Goal: Information Seeking & Learning: Learn about a topic

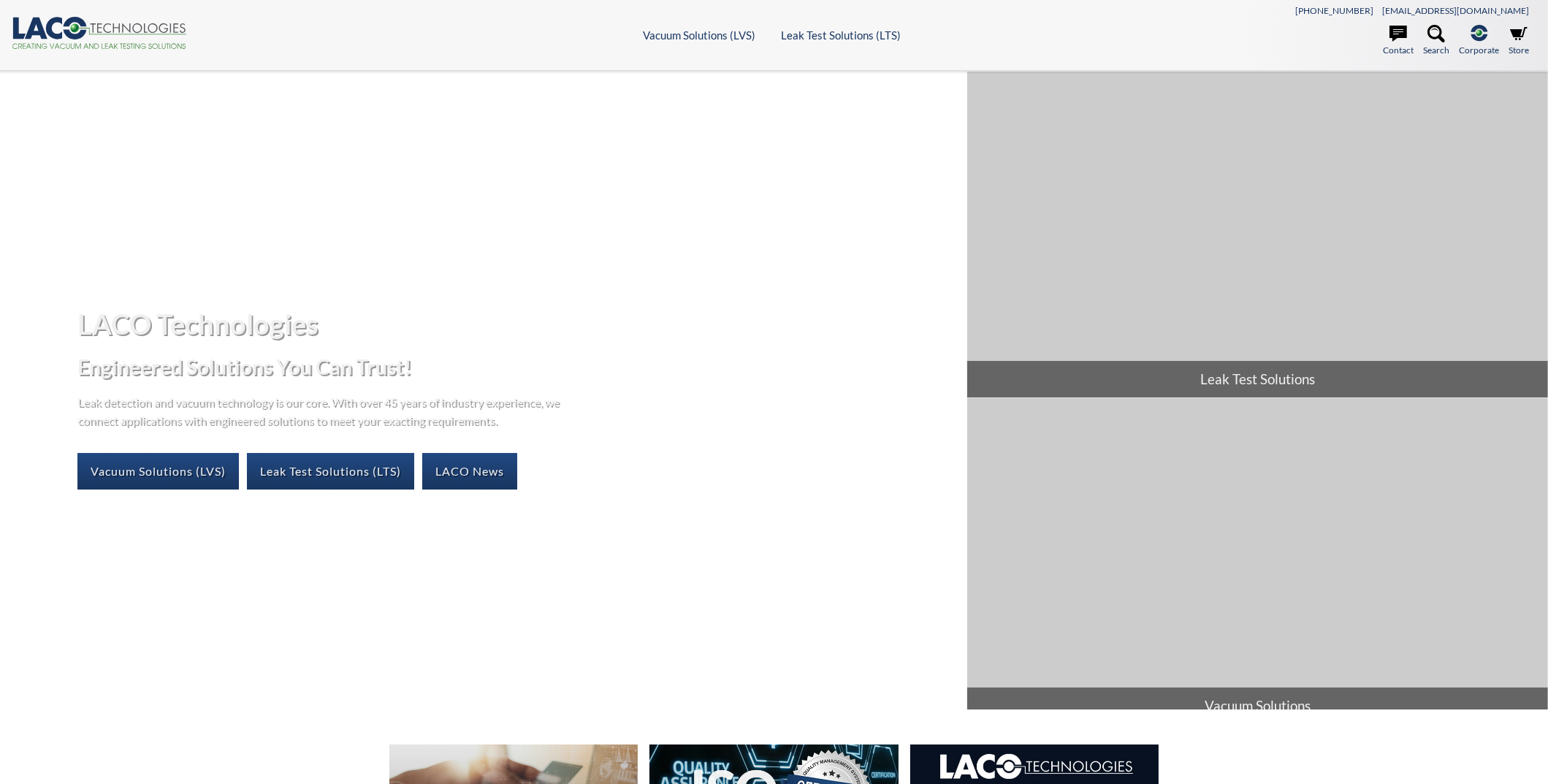
select select "Widget Language Translate"
drag, startPoint x: 117, startPoint y: 31, endPoint x: 109, endPoint y: 28, distance: 8.5
click at [94, 24] on icon ".cls-1{fill:#193661;}.cls-2{fill:#58595b;}.cls-3{fill:url(#radial-gradient);}.c…" at bounding box center [99, 33] width 175 height 32
select select "Widget Language Translate"
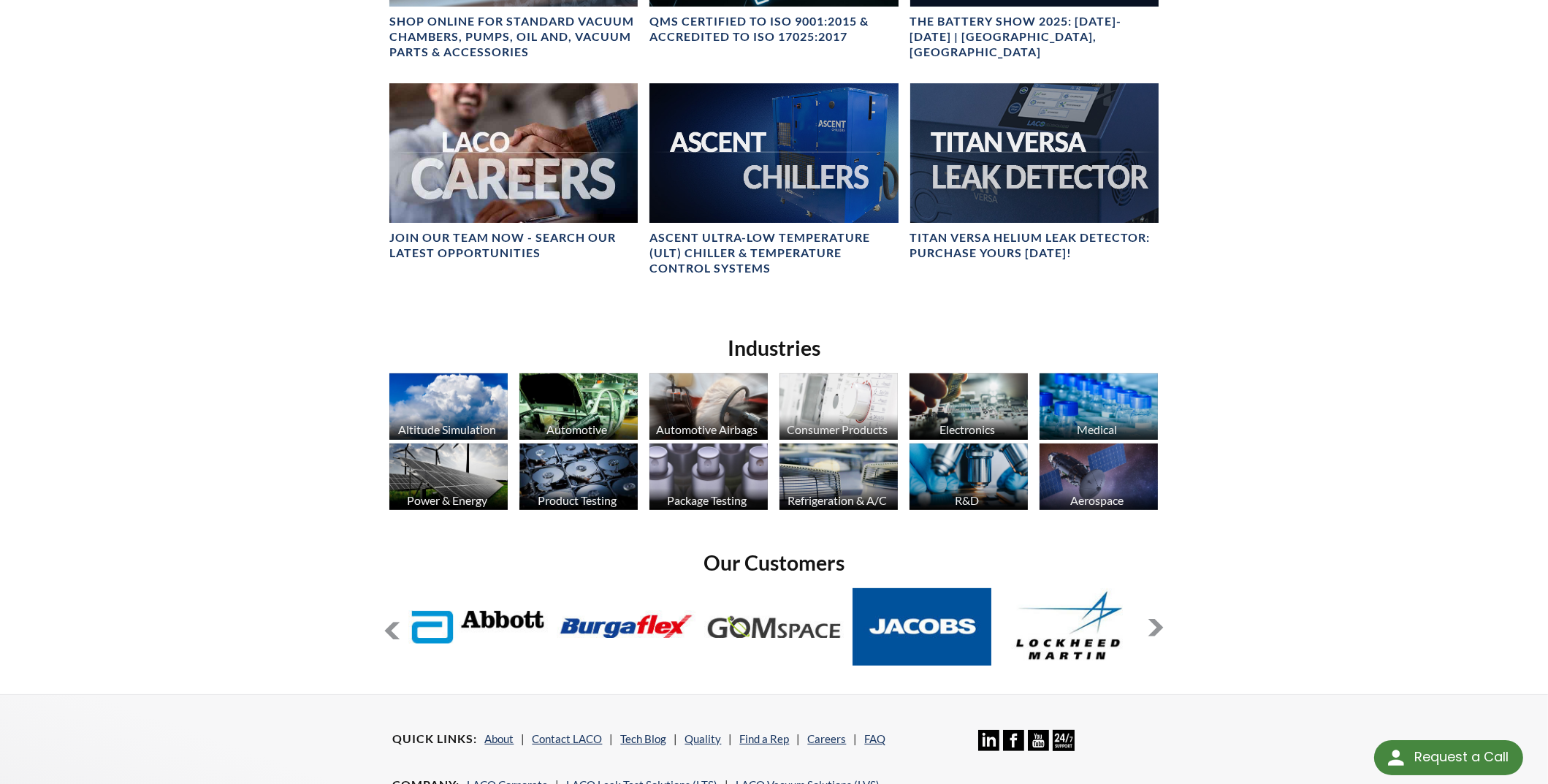
scroll to position [1124, 0]
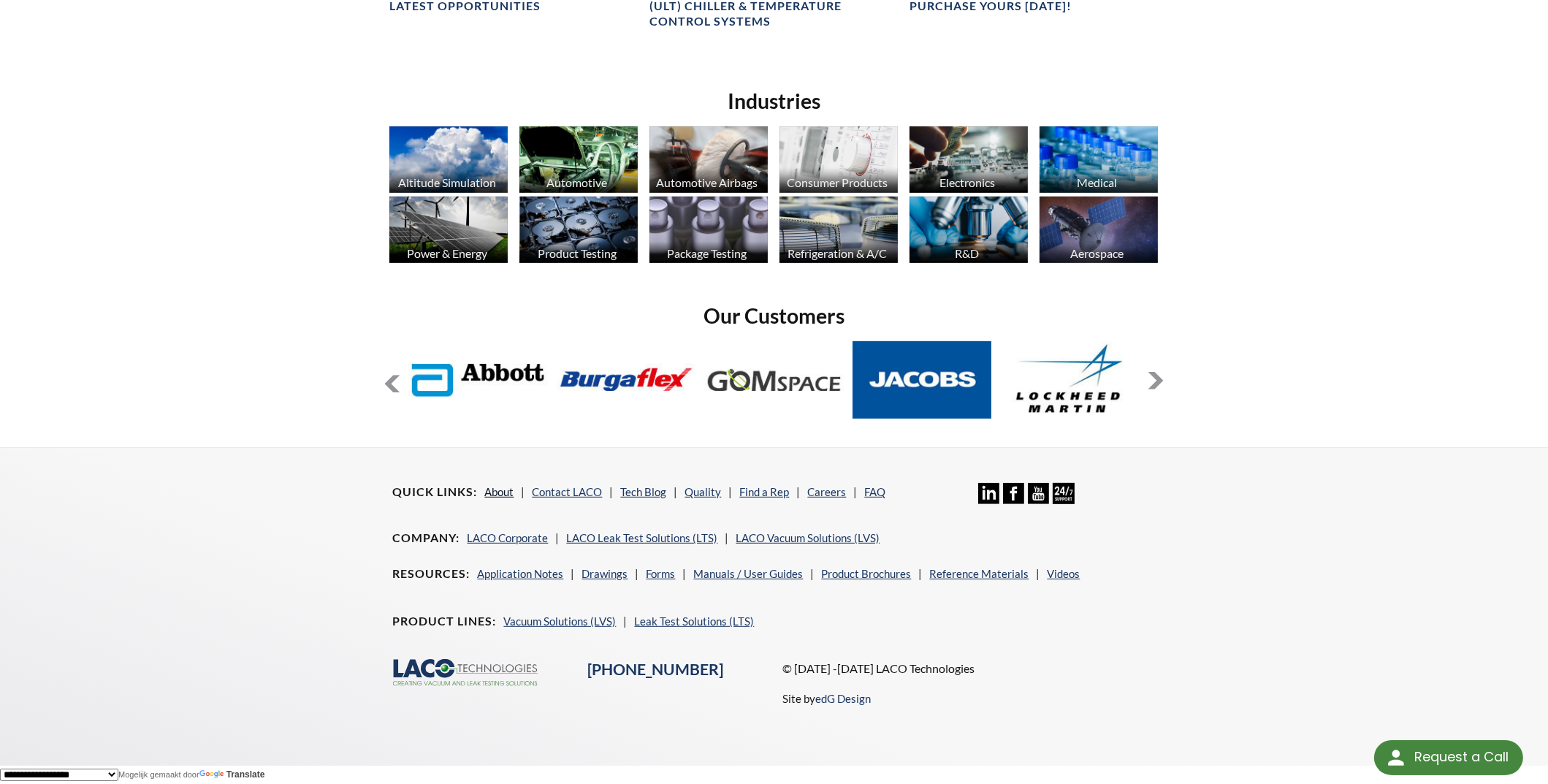
click at [506, 491] on link "About" at bounding box center [498, 491] width 29 height 13
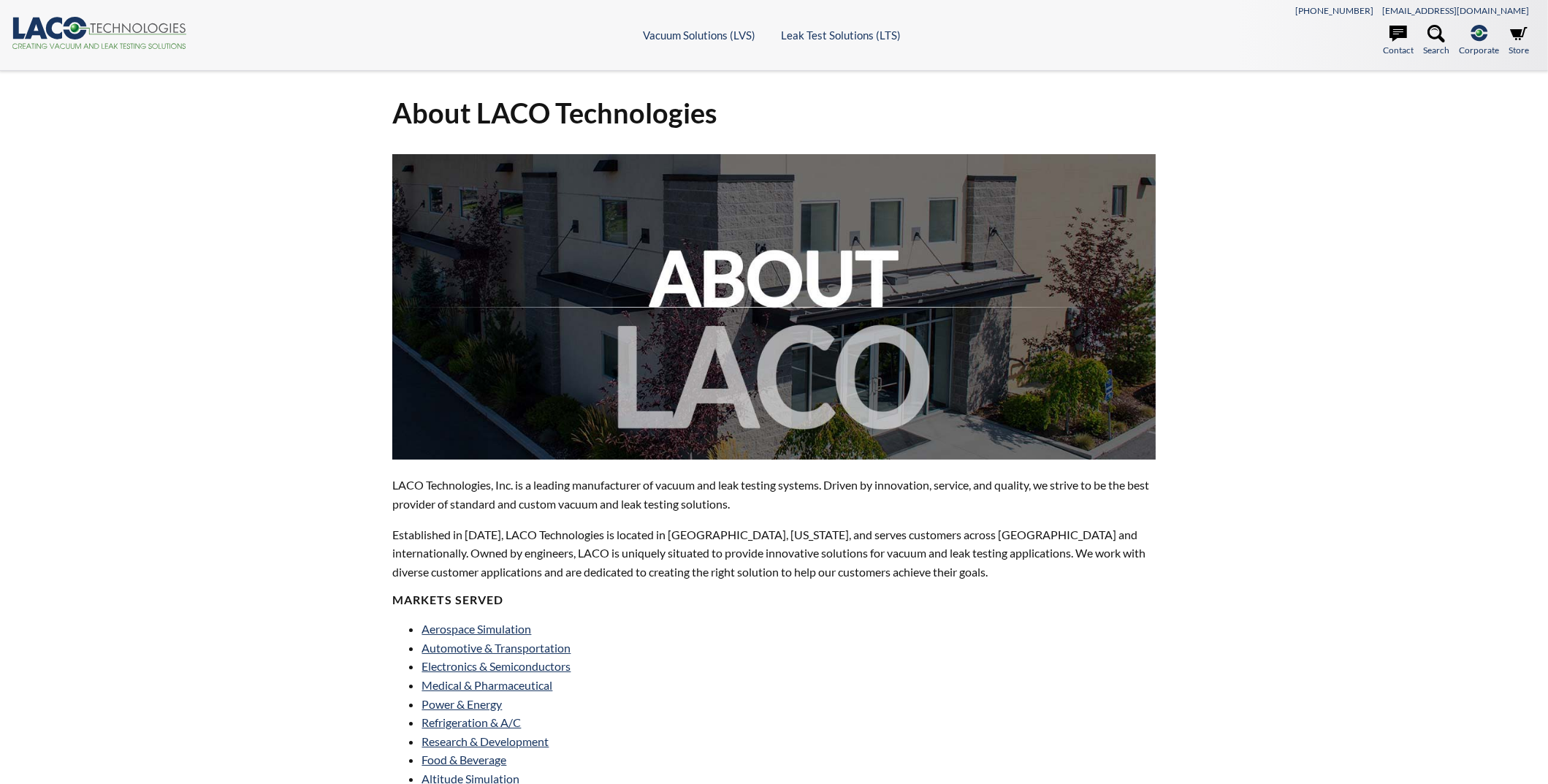
select select "Widget Language Translate"
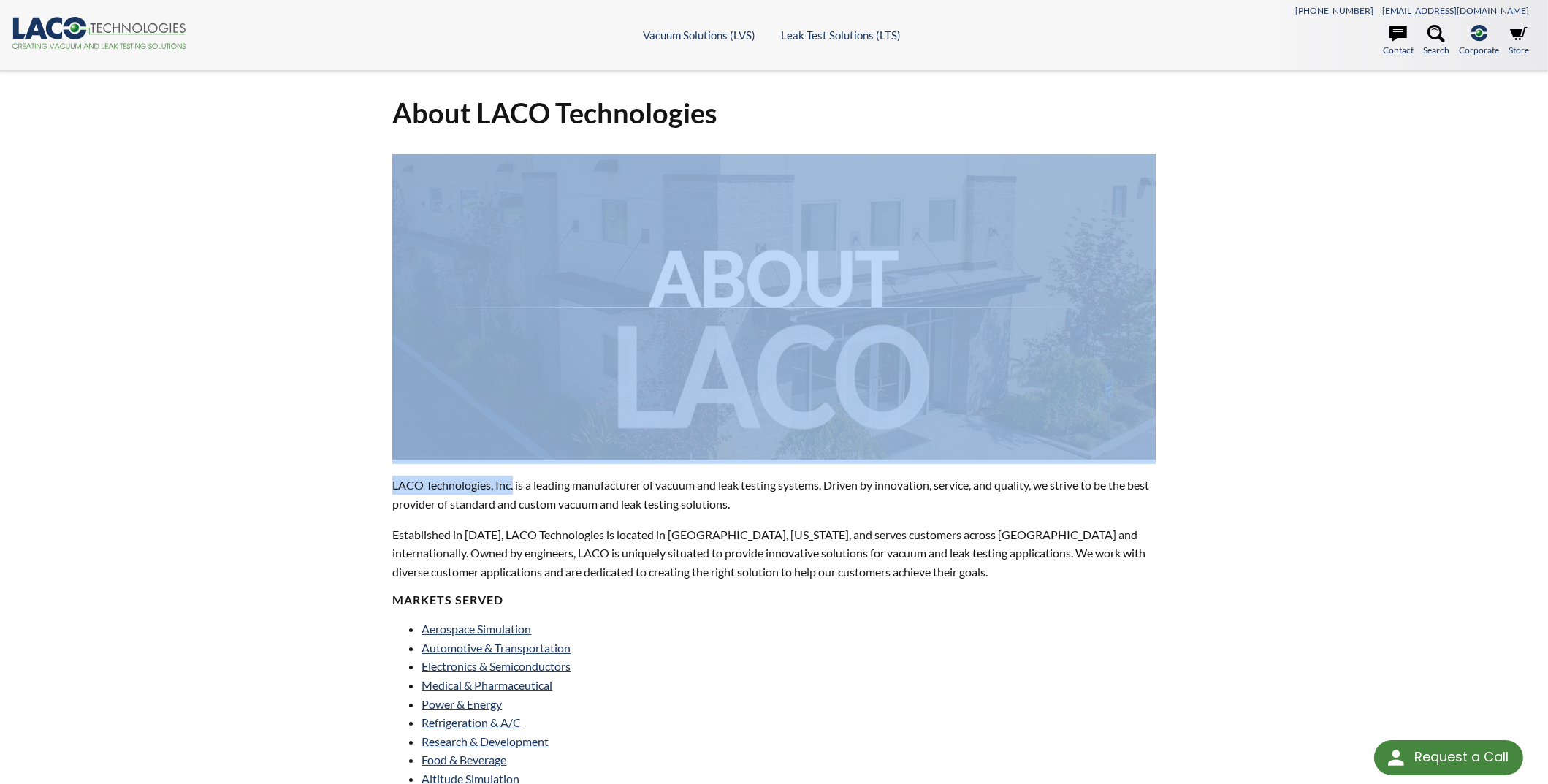
drag, startPoint x: 515, startPoint y: 485, endPoint x: 382, endPoint y: 475, distance: 133.4
click at [382, 475] on div "About LACO Technologies LACO Technologies, Inc. is a leading manufacturer of va…" at bounding box center [774, 702] width 935 height 1263
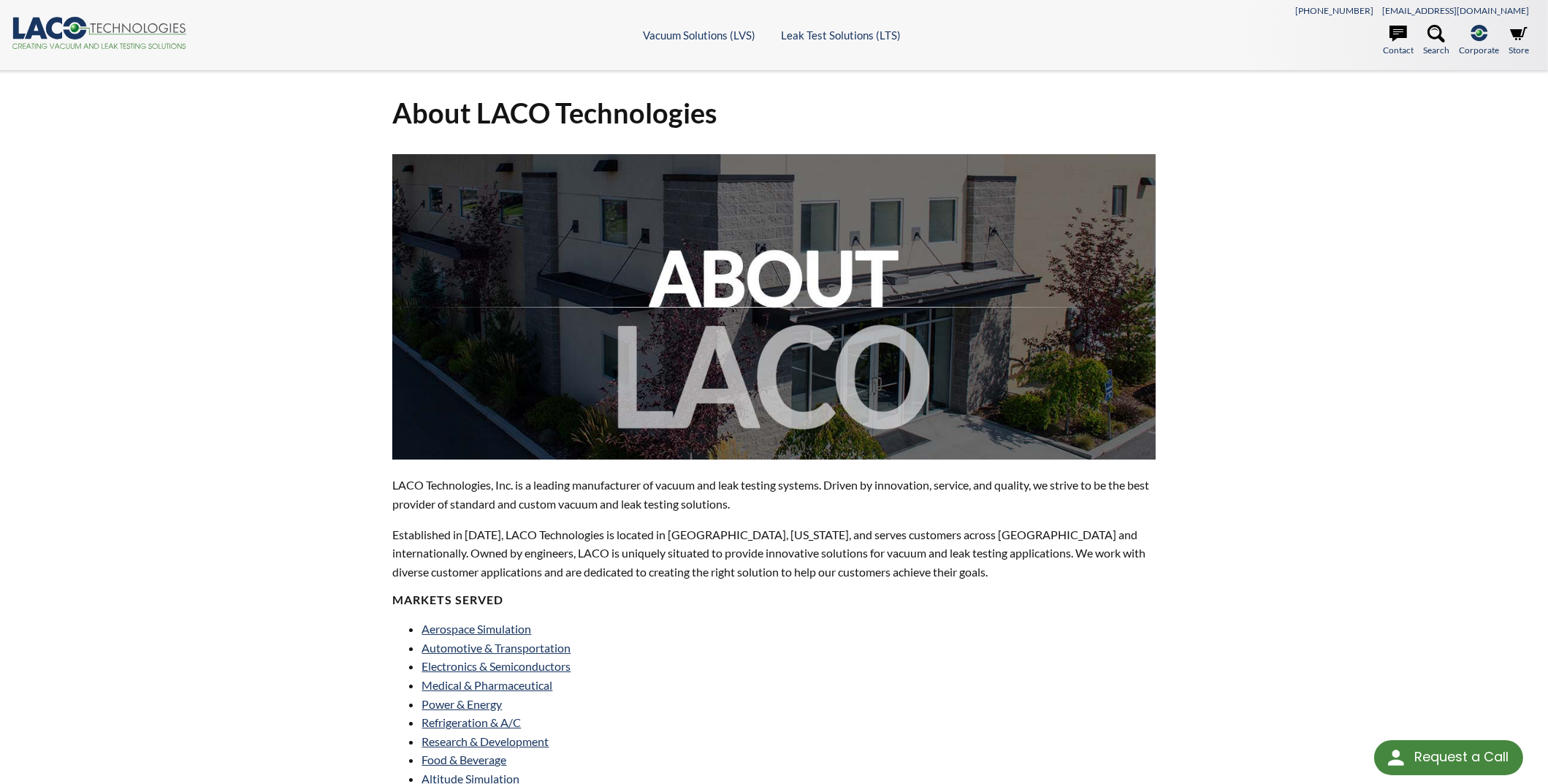
click at [332, 495] on div "About LACO Technologies LACO Technologies, Inc. is a leading manufacturer of va…" at bounding box center [774, 702] width 935 height 1263
drag, startPoint x: 515, startPoint y: 488, endPoint x: 393, endPoint y: 483, distance: 122.1
click at [393, 483] on p "LACO Technologies, Inc. is a leading manufacturer of vacuum and leak testing sy…" at bounding box center [773, 494] width 762 height 37
copy p "LACO Technologies, Inc."
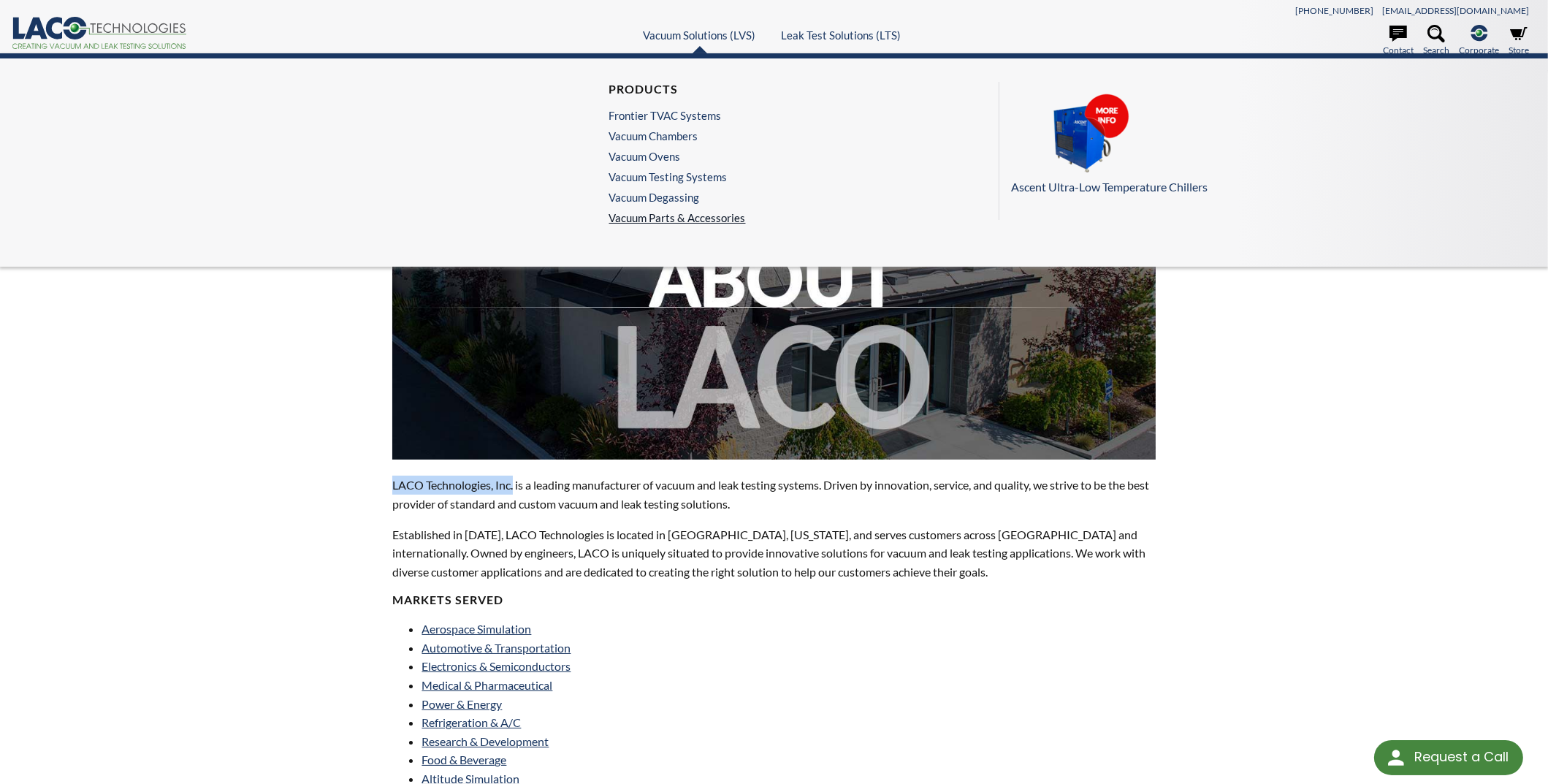
click at [699, 221] on link "Vacuum Parts & Accessories" at bounding box center [678, 218] width 137 height 13
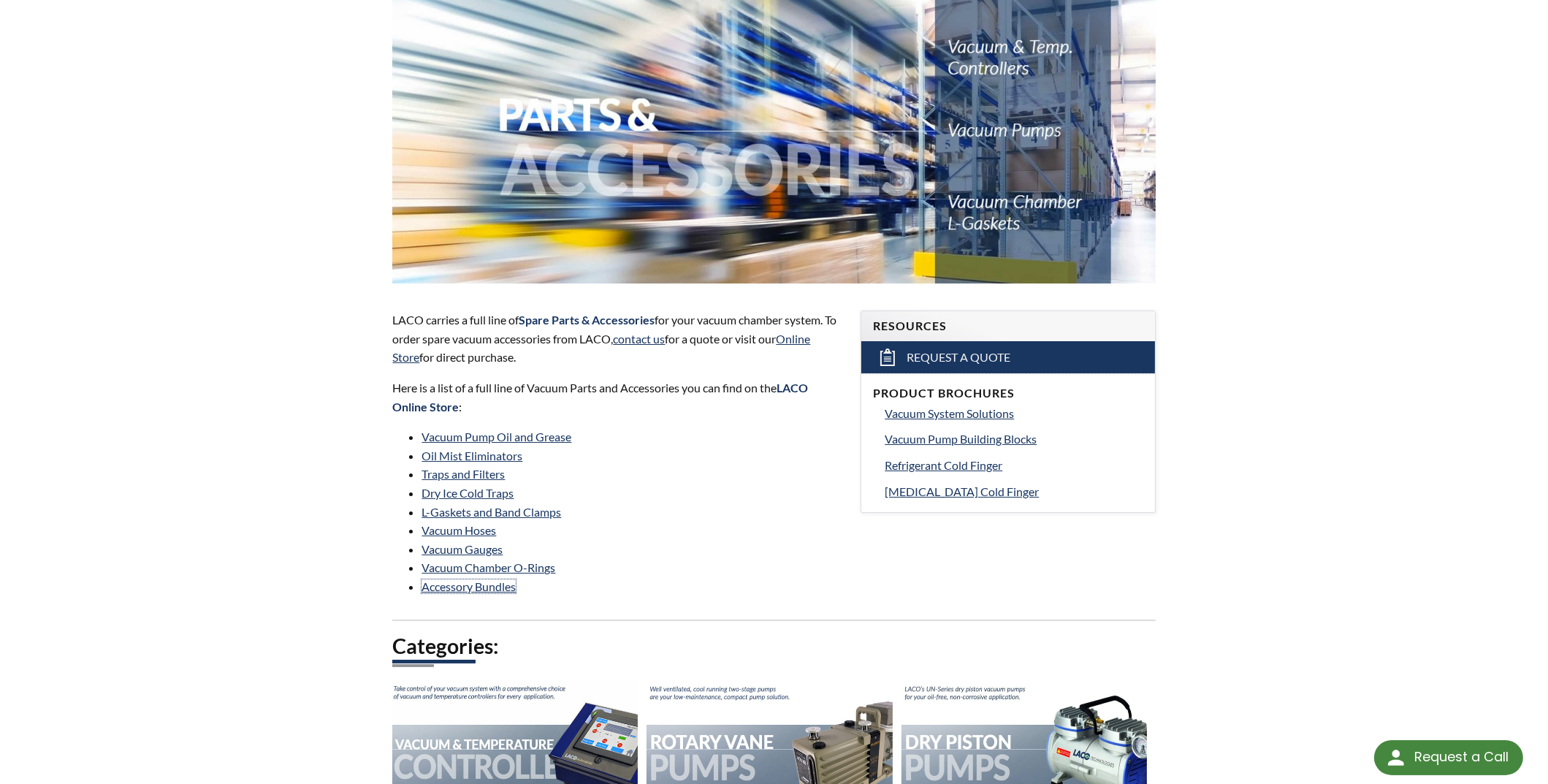
scroll to position [146, 0]
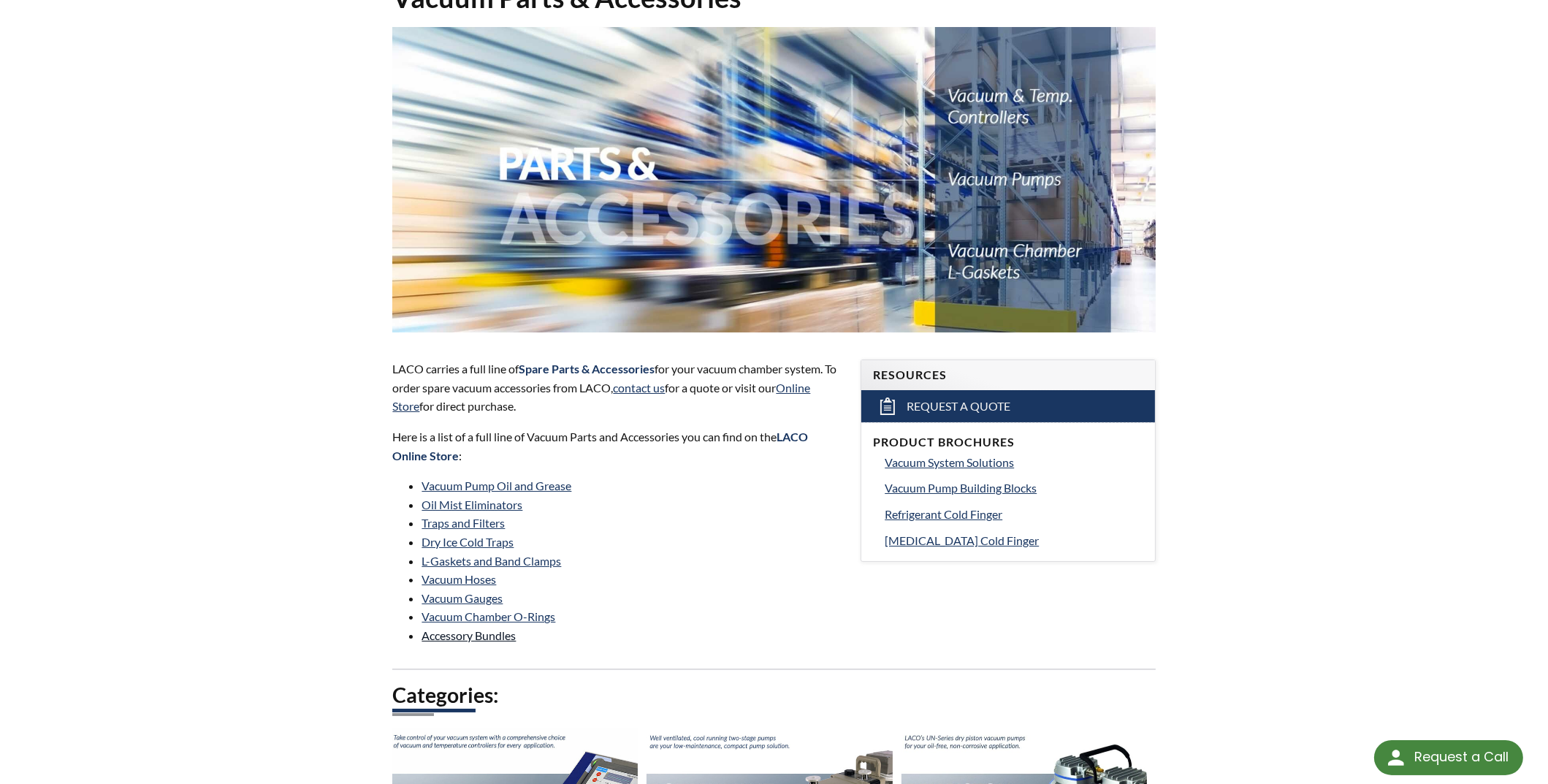
click at [491, 634] on link "Accessory Bundles" at bounding box center [468, 635] width 94 height 14
